Goal: Task Accomplishment & Management: Manage account settings

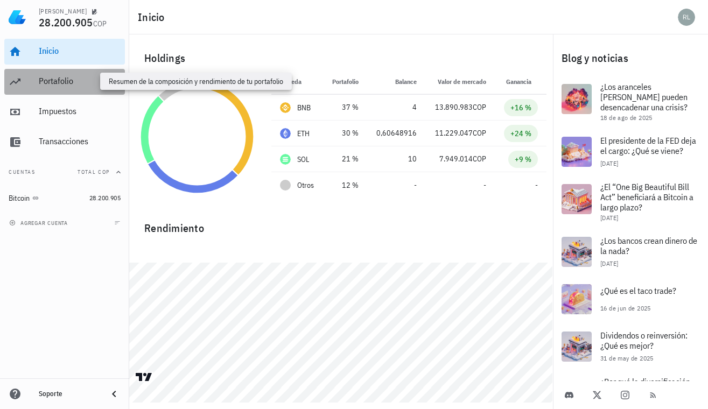
click at [47, 85] on div "Portafolio" at bounding box center [80, 81] width 82 height 10
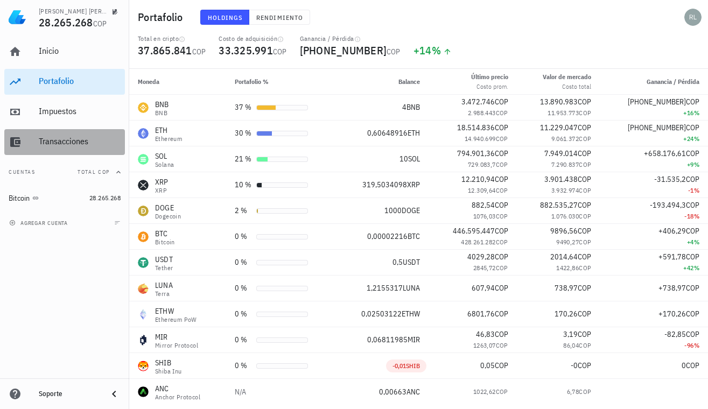
click at [53, 151] on div "Transacciones" at bounding box center [80, 142] width 82 height 24
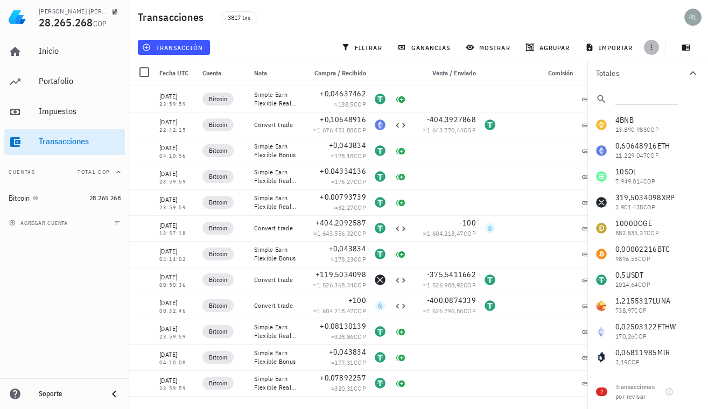
click at [650, 50] on icon "button" at bounding box center [651, 47] width 9 height 9
click at [658, 76] on span "exportar" at bounding box center [663, 74] width 45 height 9
click at [76, 79] on div "Portafolio" at bounding box center [80, 81] width 82 height 10
